Goal: Information Seeking & Learning: Learn about a topic

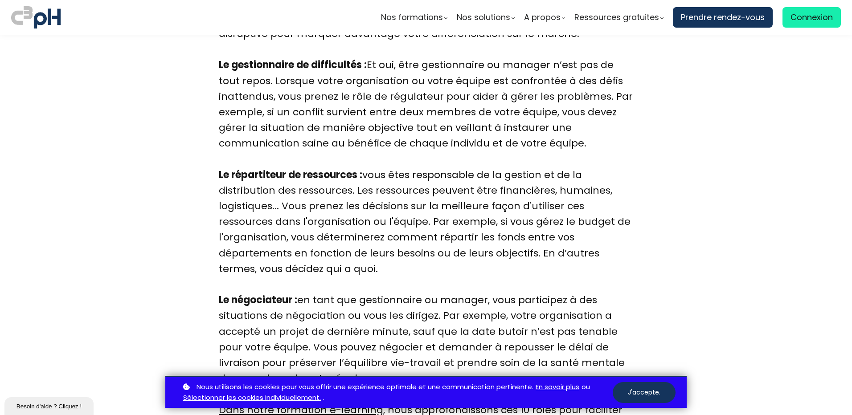
scroll to position [2575, 0]
